Goal: Task Accomplishment & Management: Manage account settings

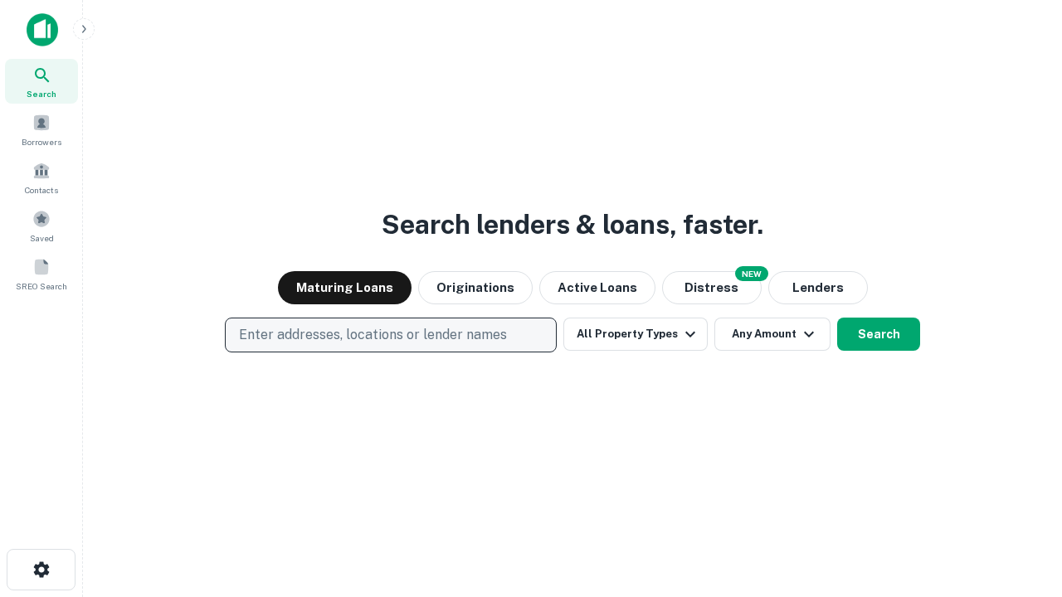
click at [390, 335] on p "Enter addresses, locations or lender names" at bounding box center [373, 335] width 268 height 20
type input "**********"
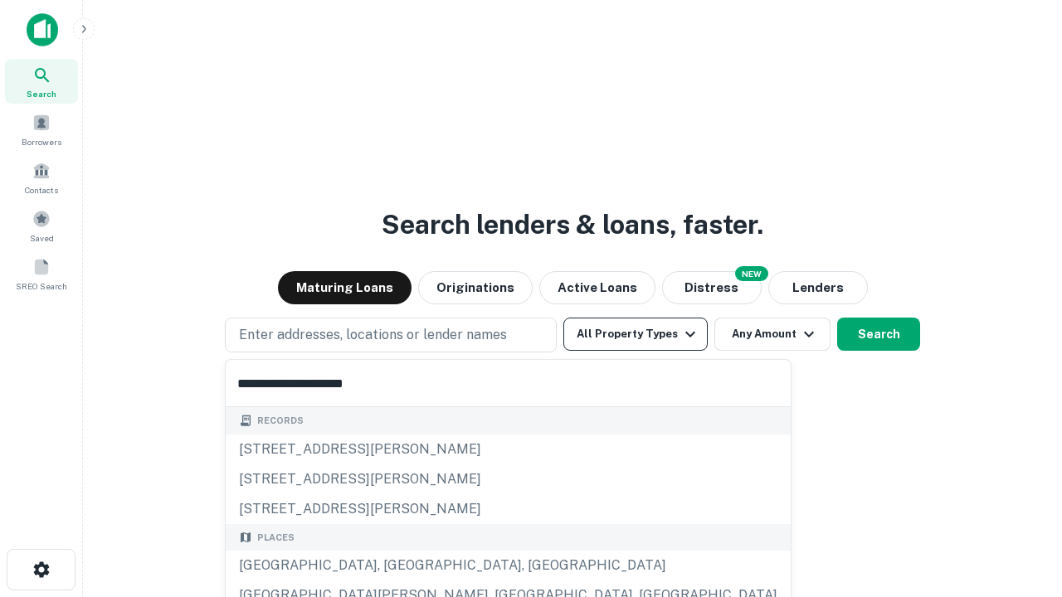
click at [397, 566] on div "Santa Monica, CA, USA" at bounding box center [508, 566] width 565 height 30
click at [635, 334] on button "All Property Types" at bounding box center [635, 334] width 144 height 33
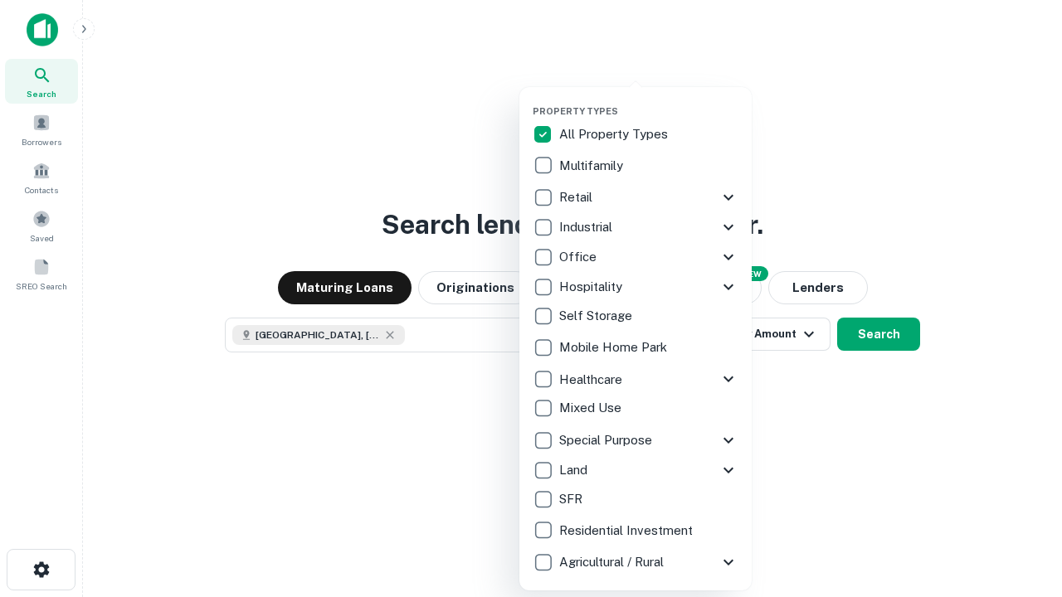
click at [649, 100] on button "button" at bounding box center [649, 100] width 232 height 1
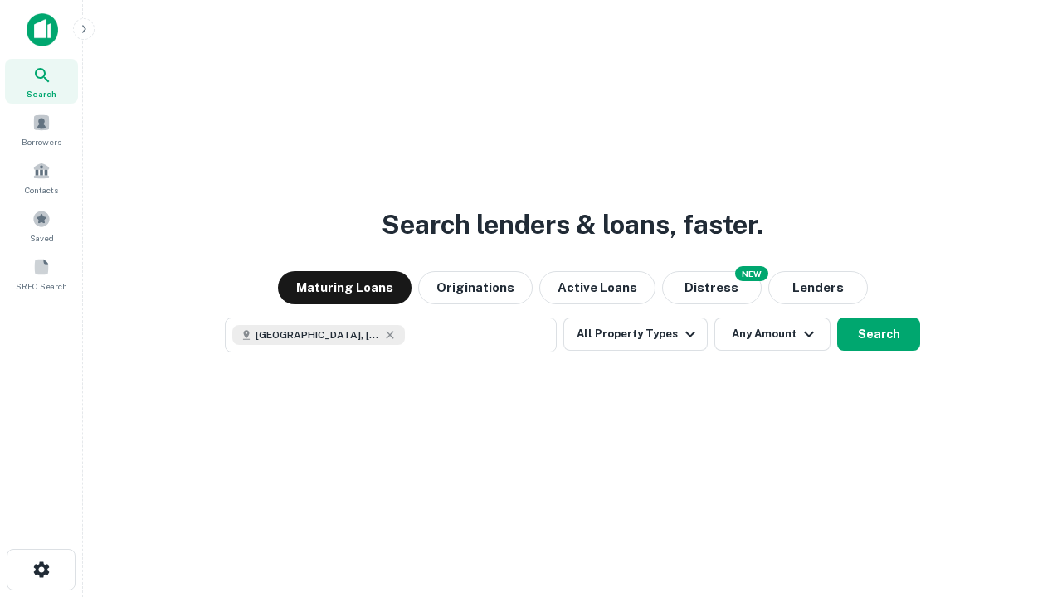
scroll to position [27, 0]
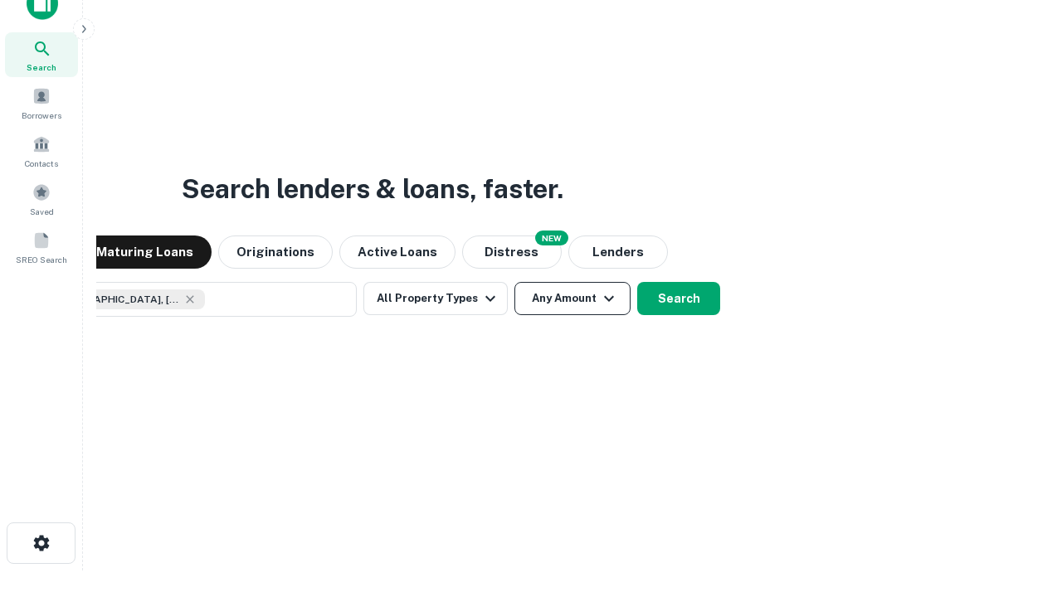
click at [514, 282] on button "Any Amount" at bounding box center [572, 298] width 116 height 33
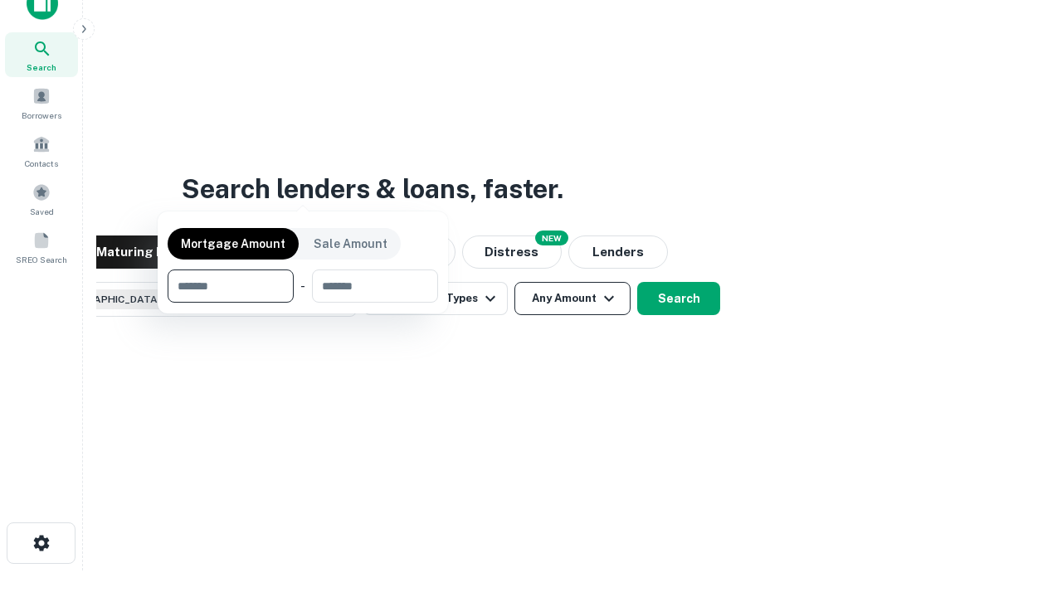
scroll to position [119, 470]
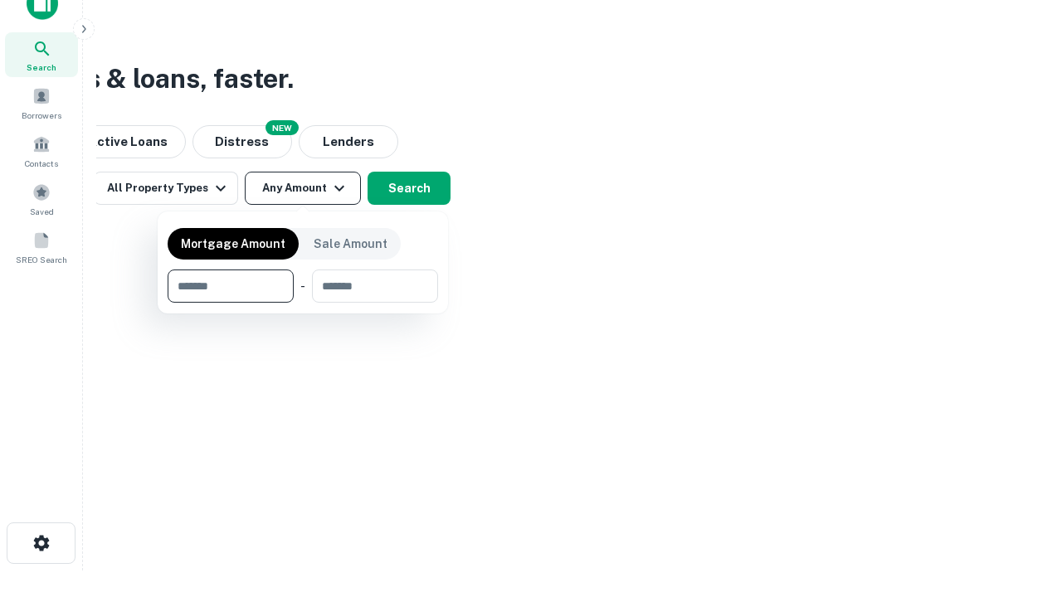
type input "*******"
click at [303, 303] on button "button" at bounding box center [303, 303] width 270 height 1
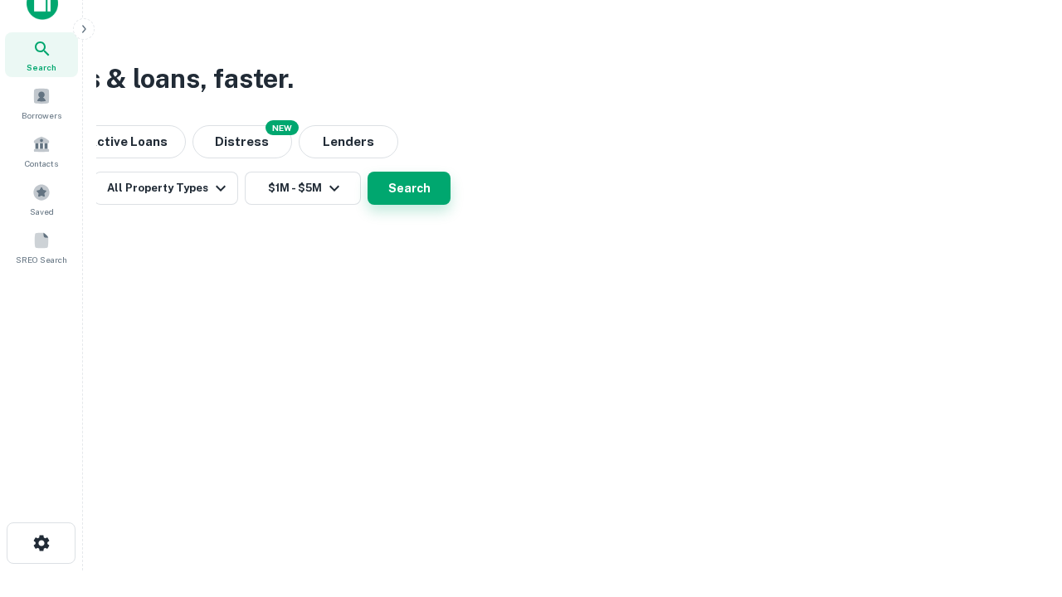
click at [450, 205] on button "Search" at bounding box center [408, 188] width 83 height 33
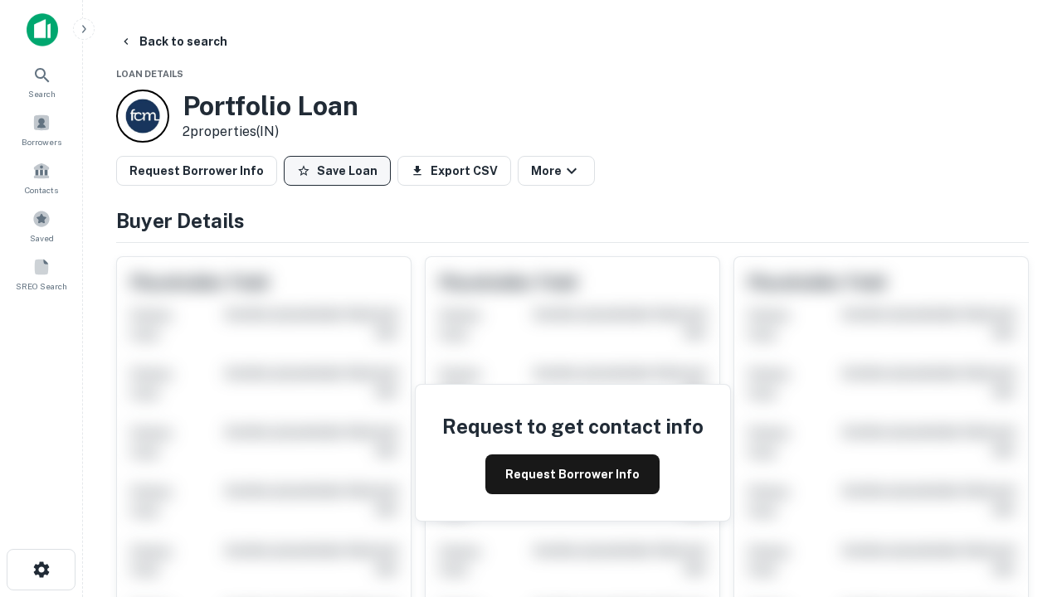
click at [337, 171] on button "Save Loan" at bounding box center [337, 171] width 107 height 30
click at [341, 171] on button "Loan Saved" at bounding box center [341, 171] width 114 height 30
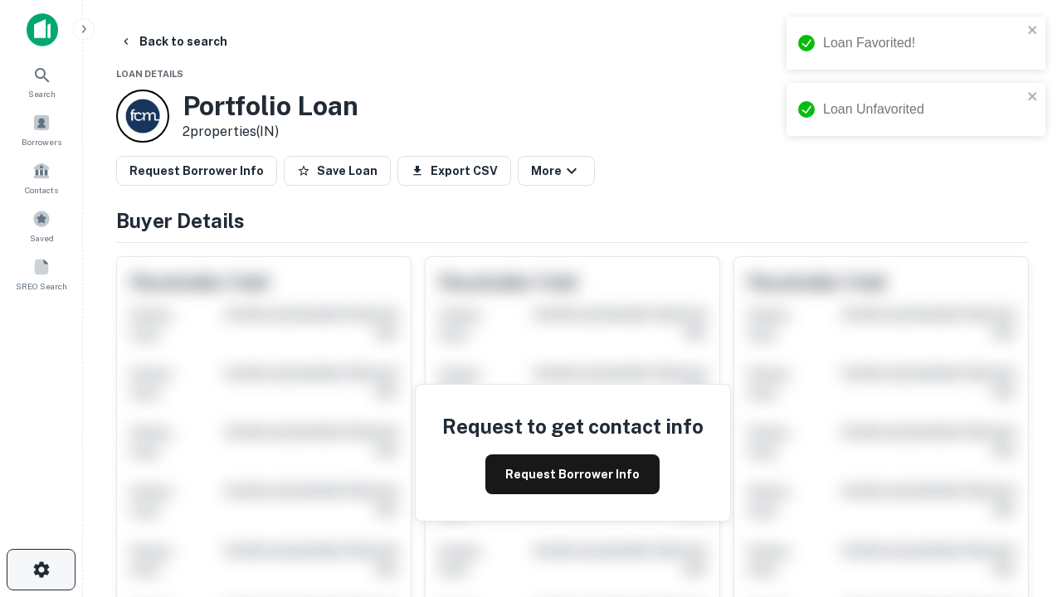
click at [41, 570] on icon "button" at bounding box center [42, 570] width 20 height 20
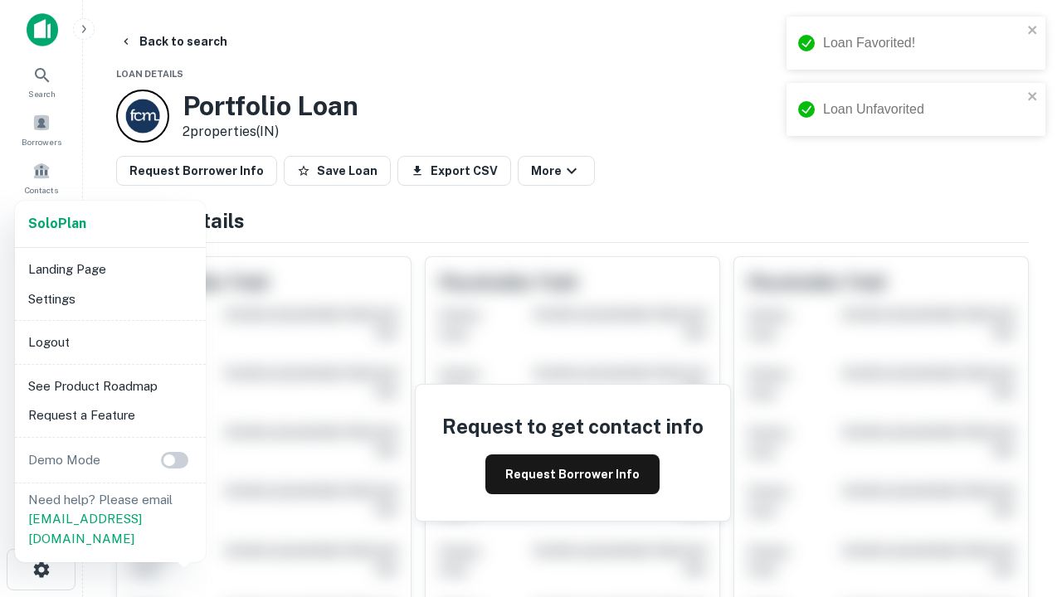
click at [110, 342] on li "Logout" at bounding box center [111, 343] width 178 height 30
